Goal: Navigation & Orientation: Find specific page/section

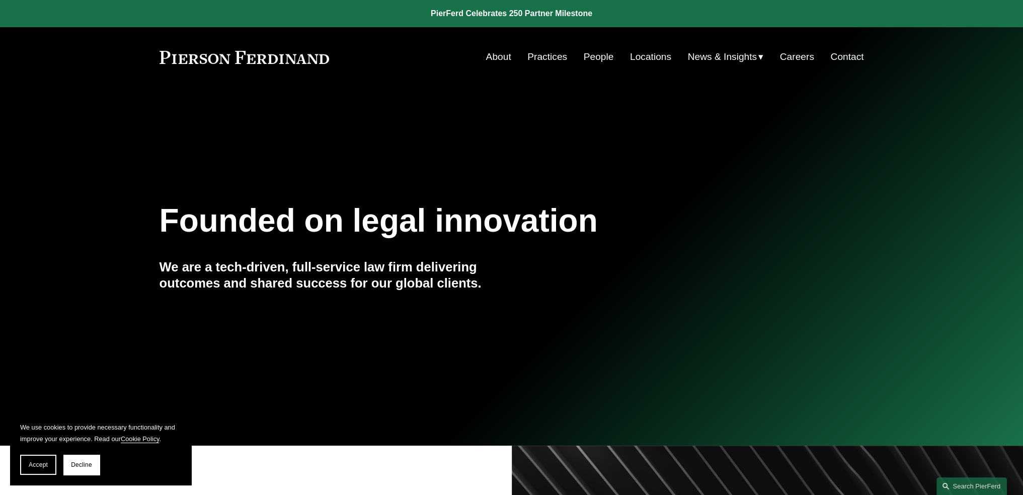
click at [803, 53] on link "Careers" at bounding box center [797, 56] width 34 height 19
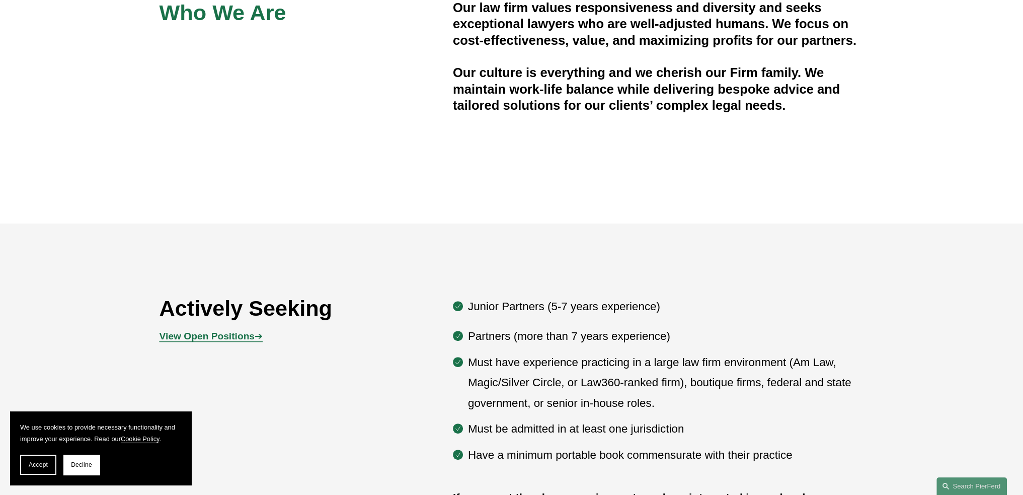
scroll to position [403, 0]
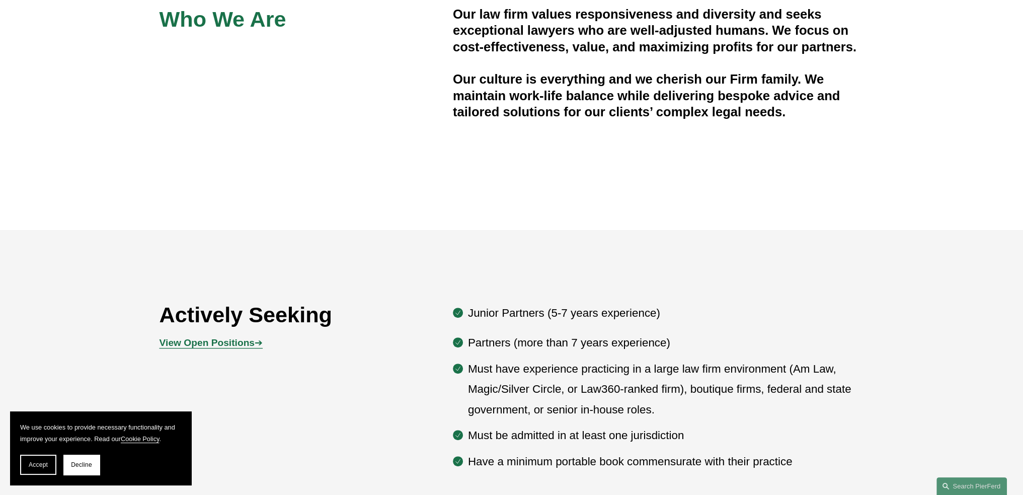
click at [246, 343] on strong "View Open Positions" at bounding box center [207, 342] width 95 height 11
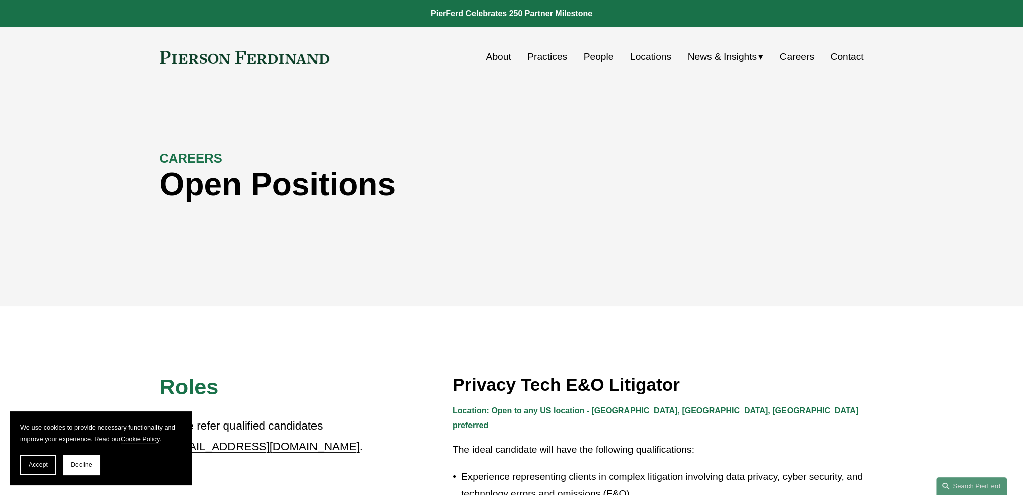
click at [807, 57] on link "Careers" at bounding box center [797, 56] width 34 height 19
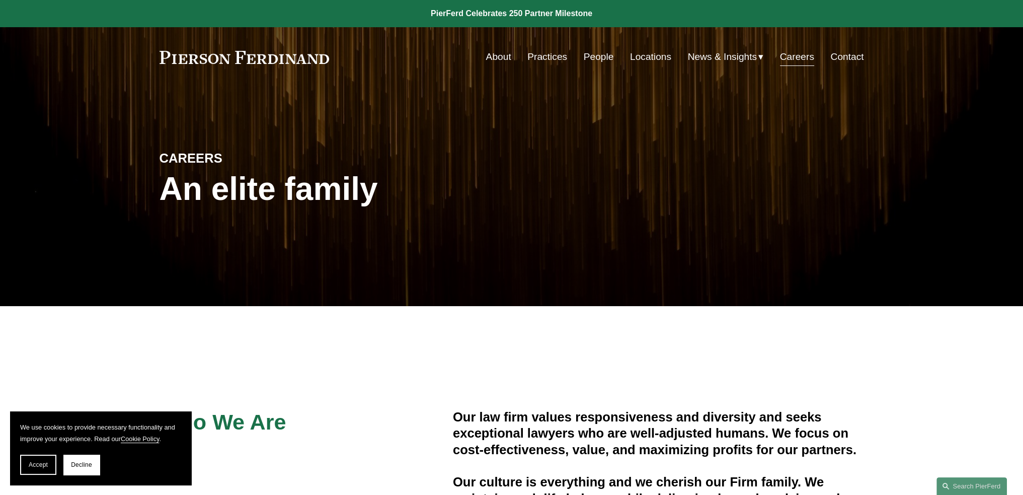
click at [603, 58] on link "People" at bounding box center [599, 56] width 30 height 19
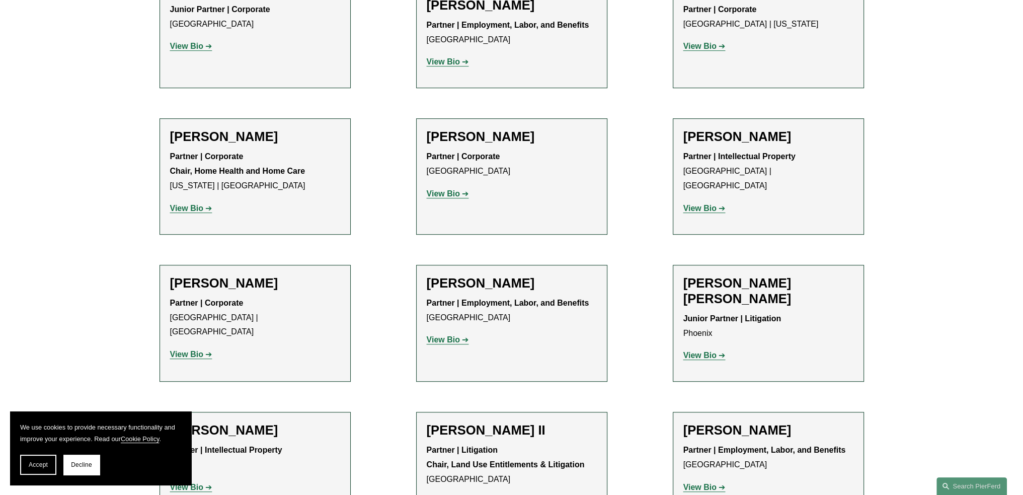
scroll to position [755, 0]
